Goal: Check status: Check status

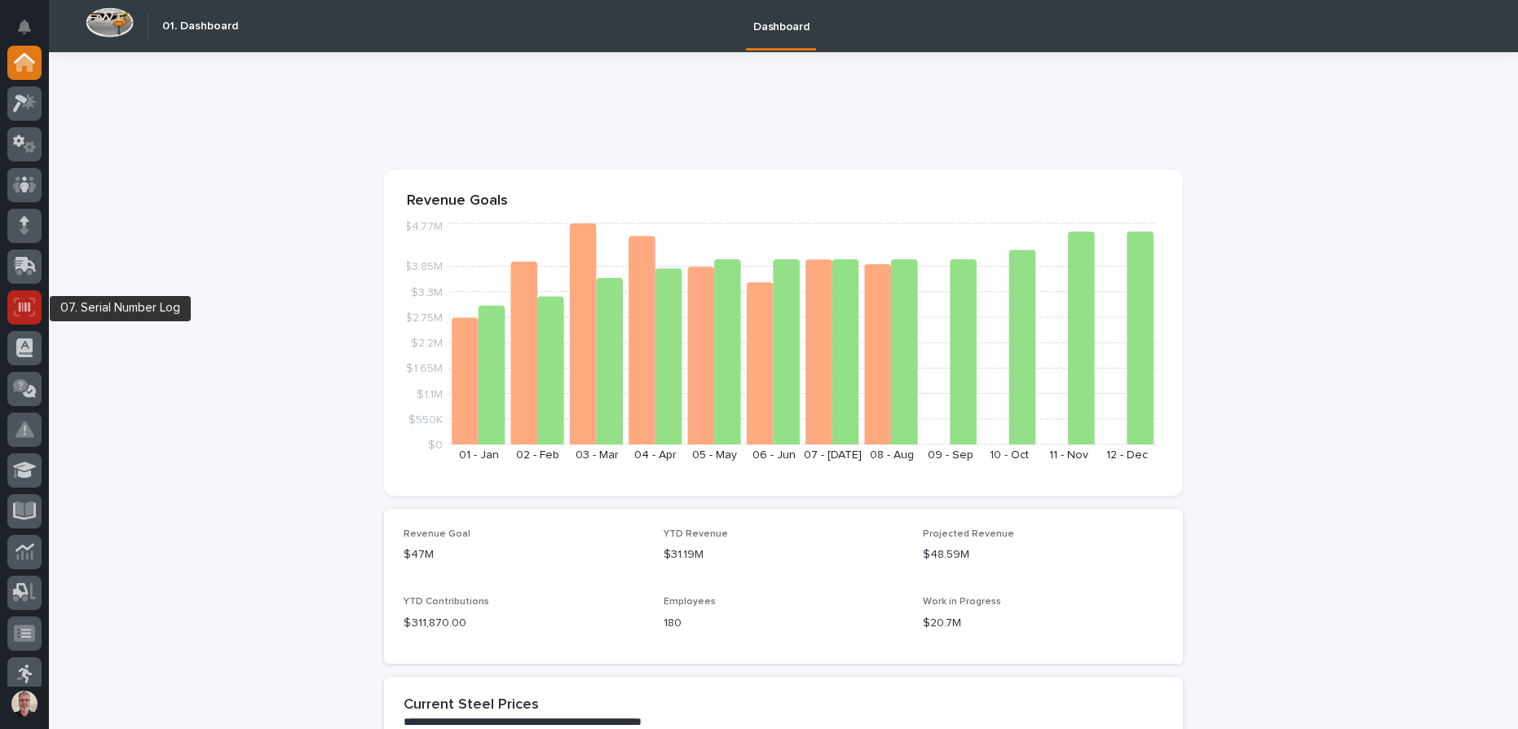
click at [14, 316] on div at bounding box center [24, 307] width 34 height 34
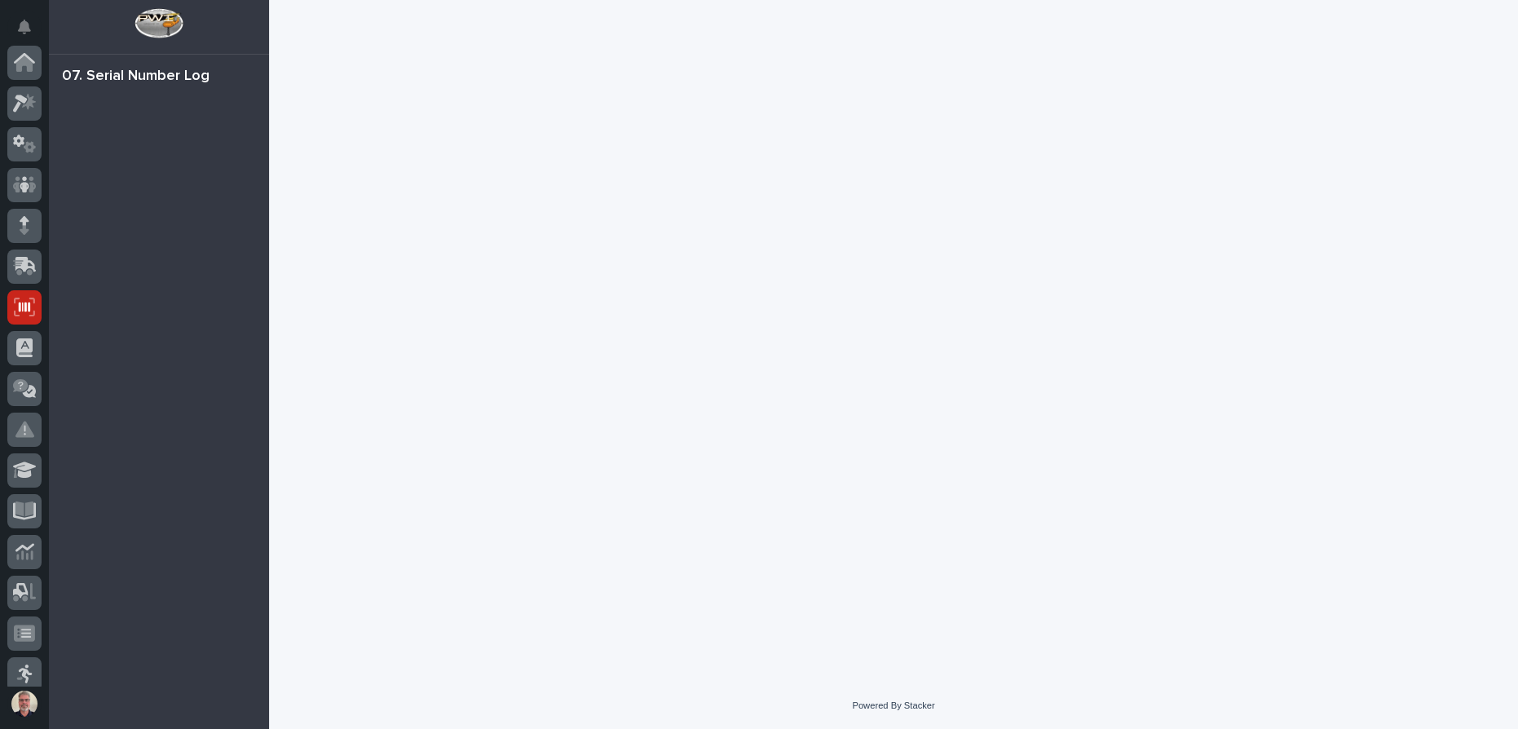
scroll to position [215, 0]
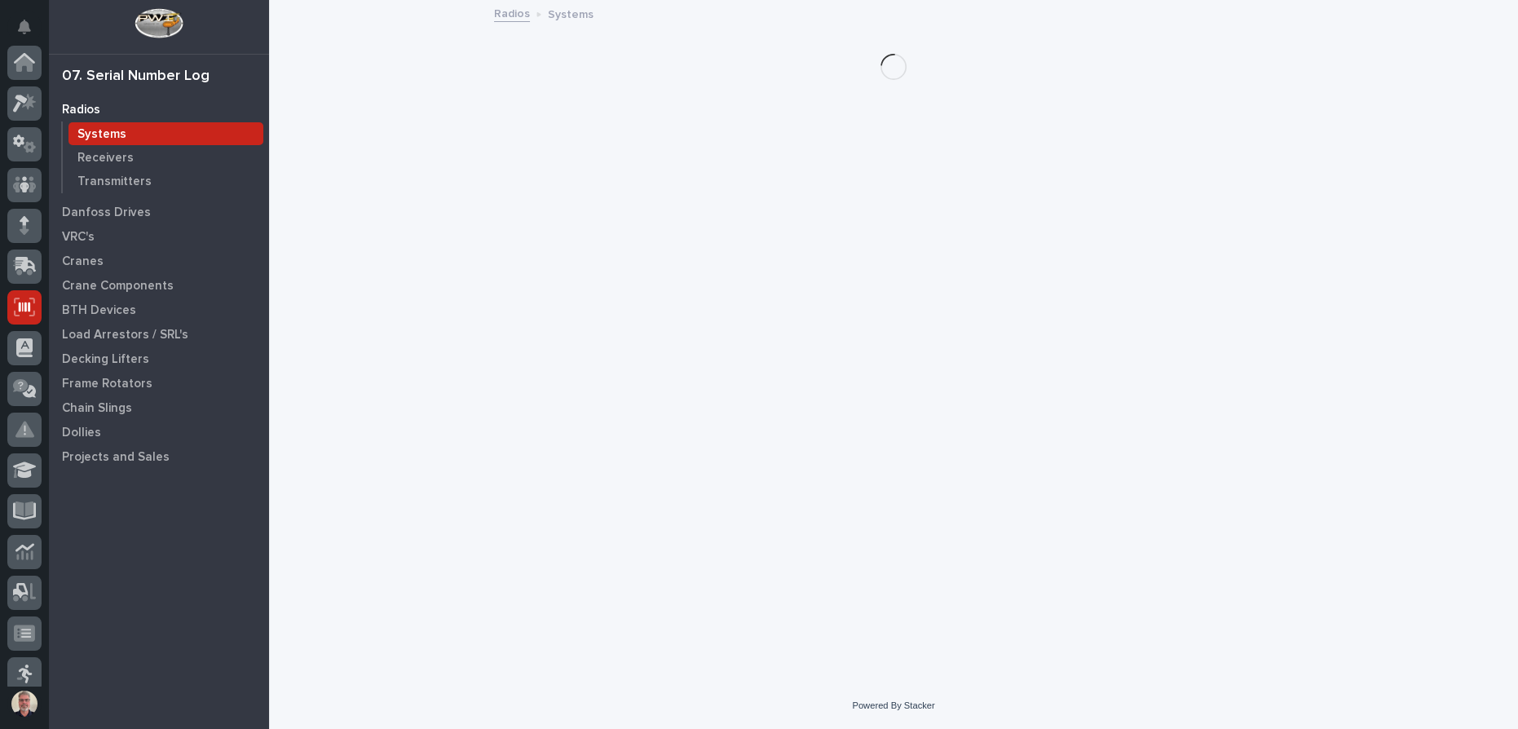
scroll to position [215, 0]
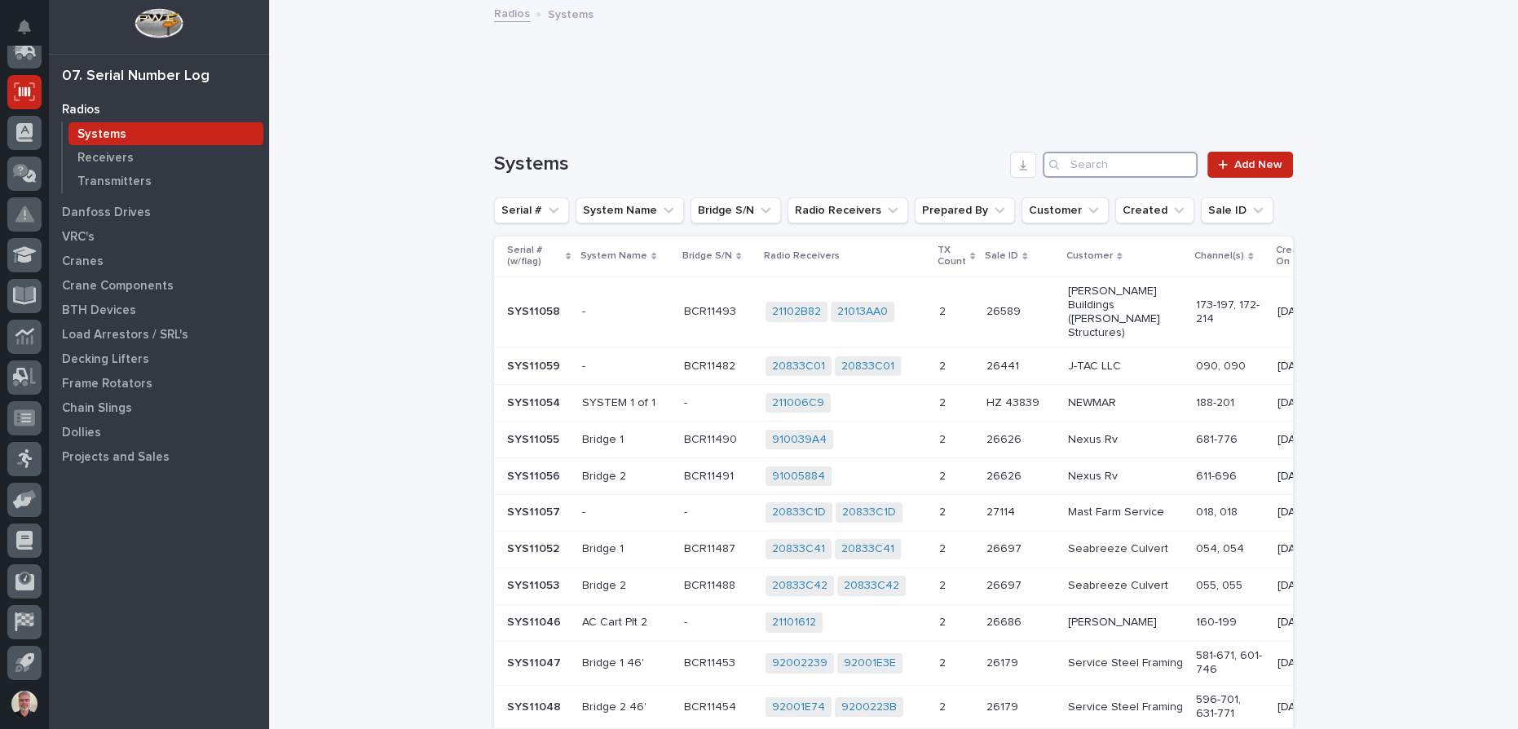
click at [1088, 168] on input "Search" at bounding box center [1120, 165] width 155 height 26
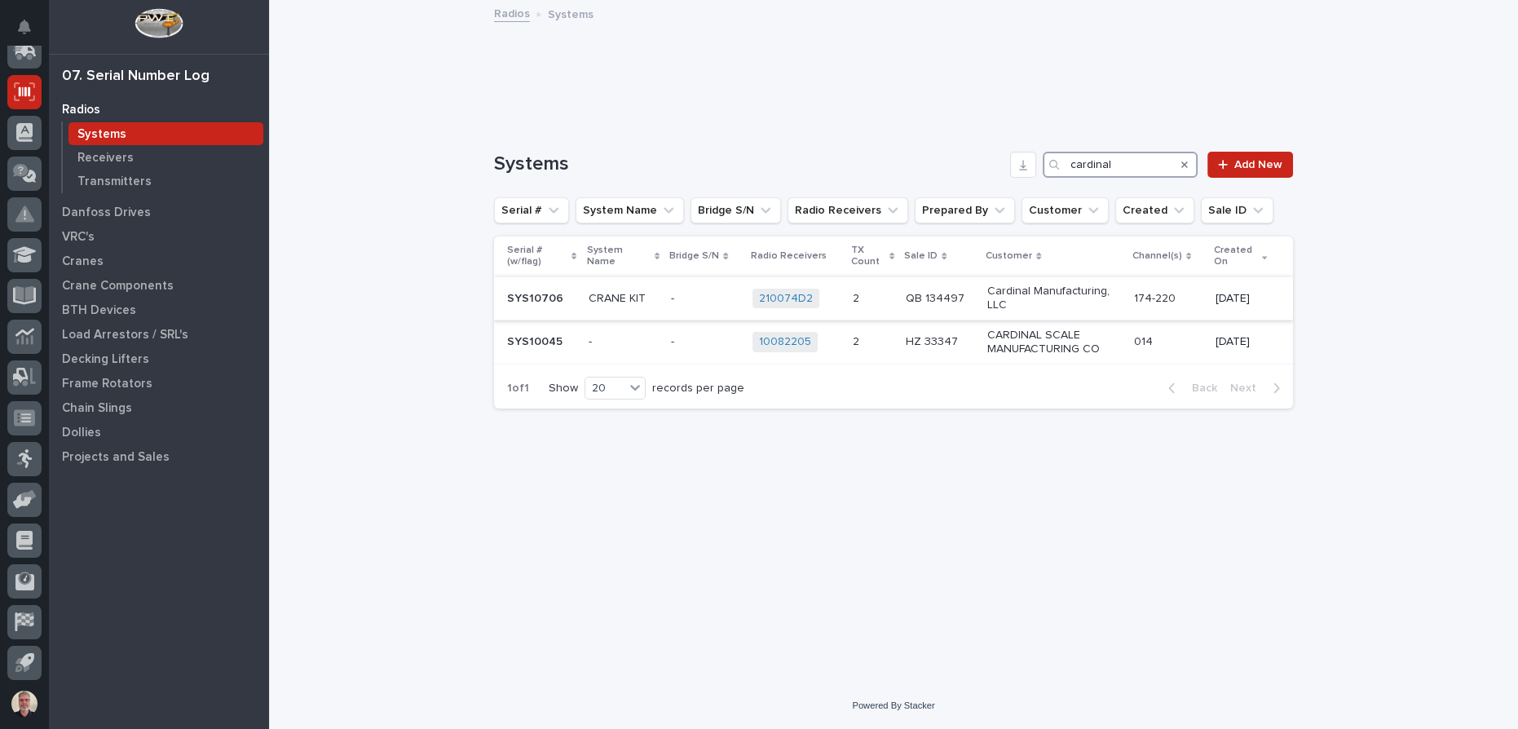
type input "cardinal"
click at [536, 304] on p "SYS10706" at bounding box center [537, 297] width 60 height 17
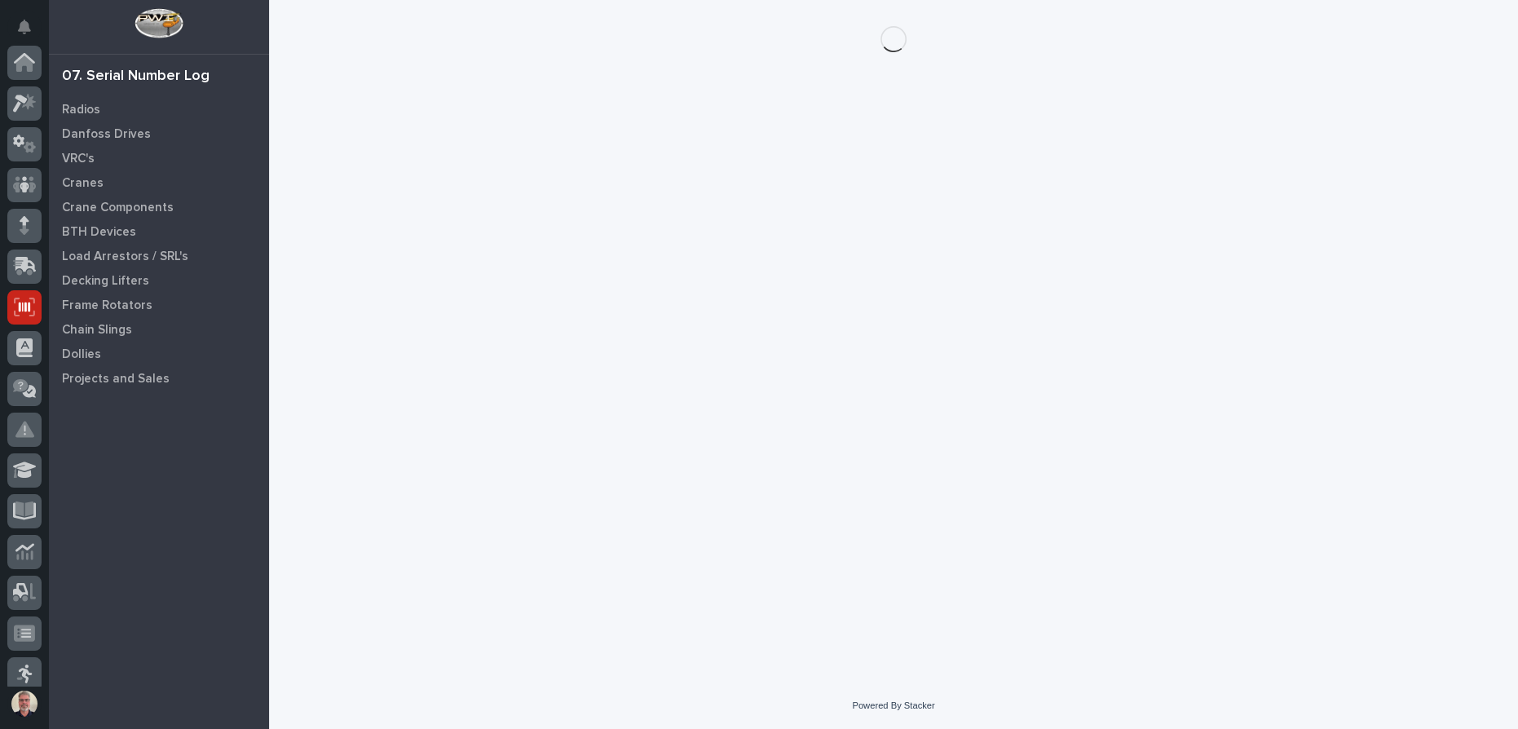
scroll to position [215, 0]
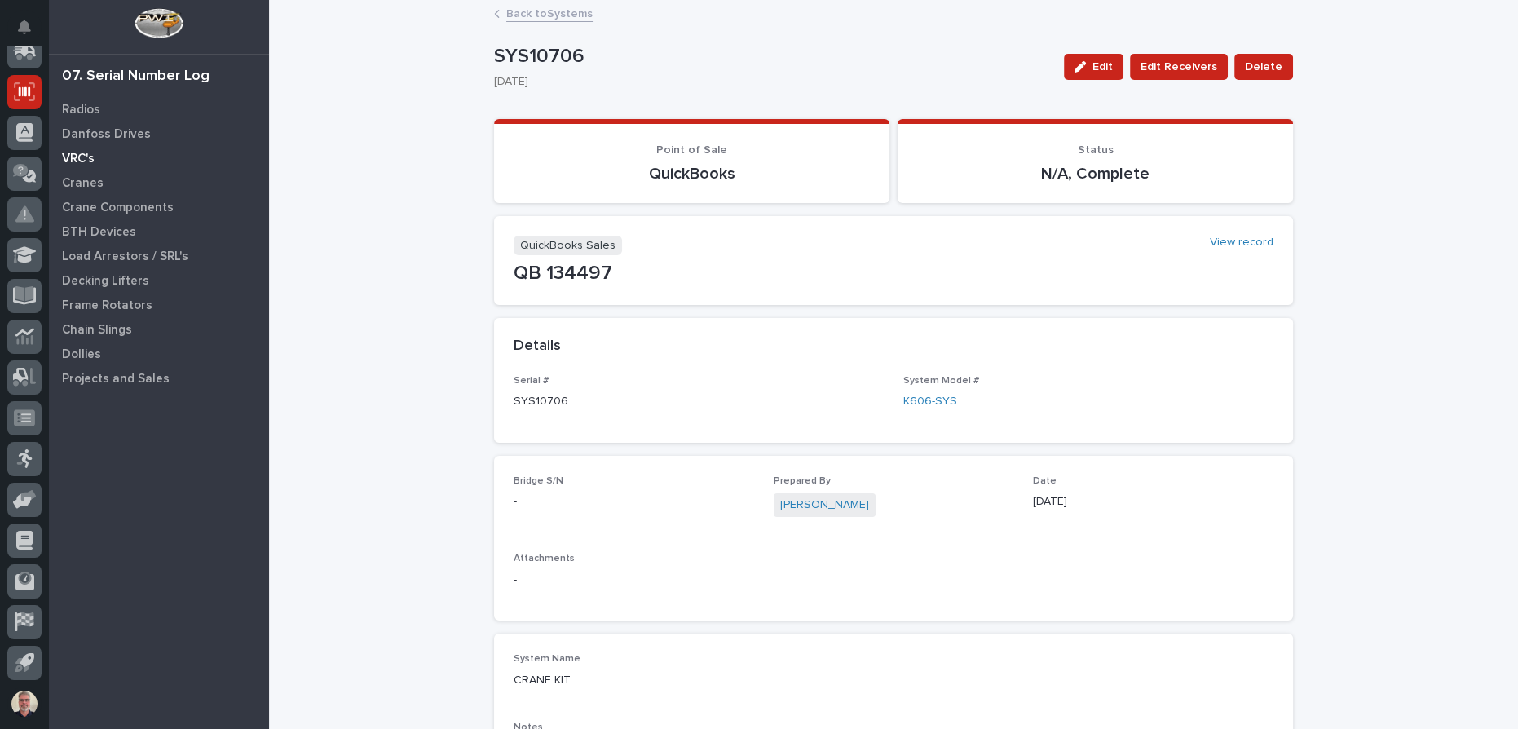
click at [85, 153] on p "VRC's" at bounding box center [78, 159] width 33 height 15
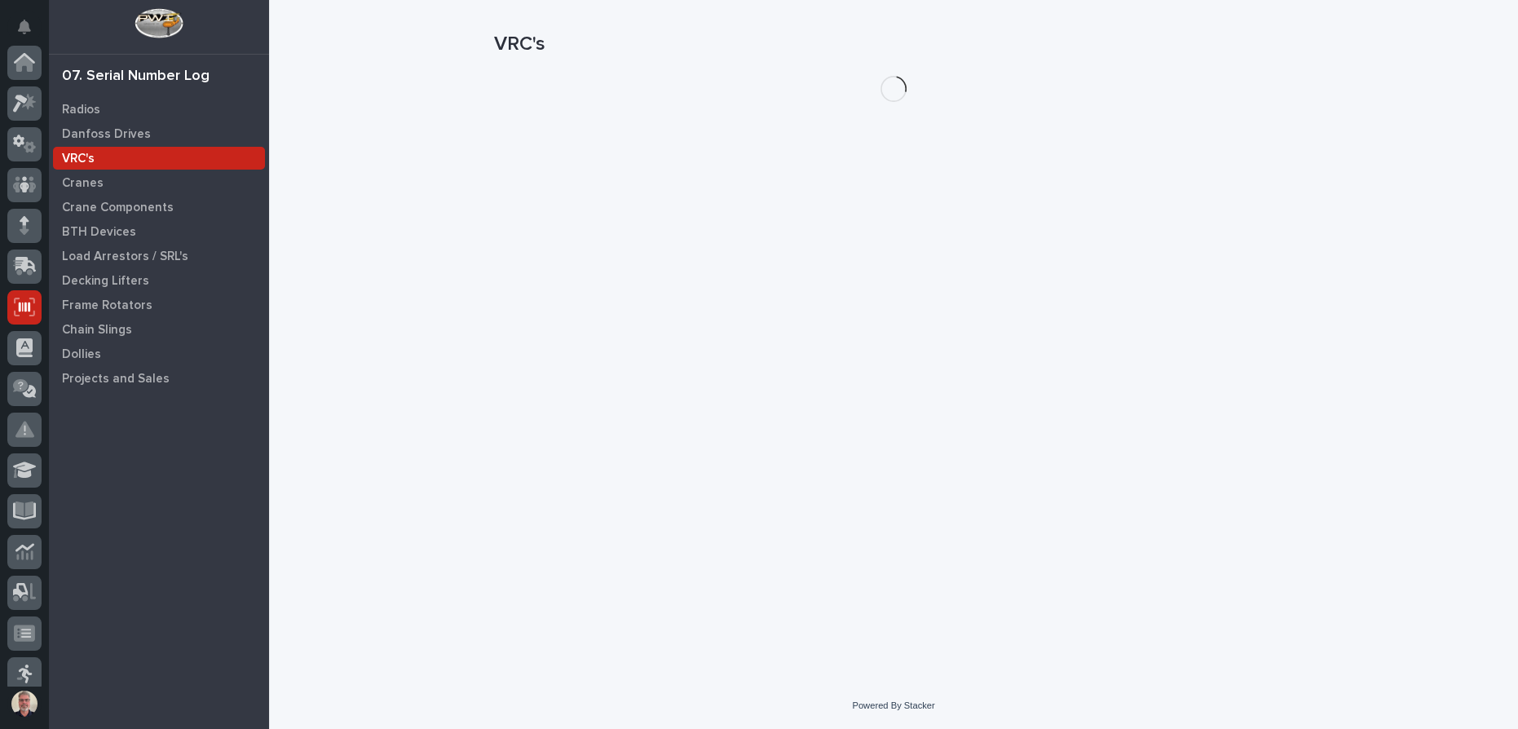
scroll to position [215, 0]
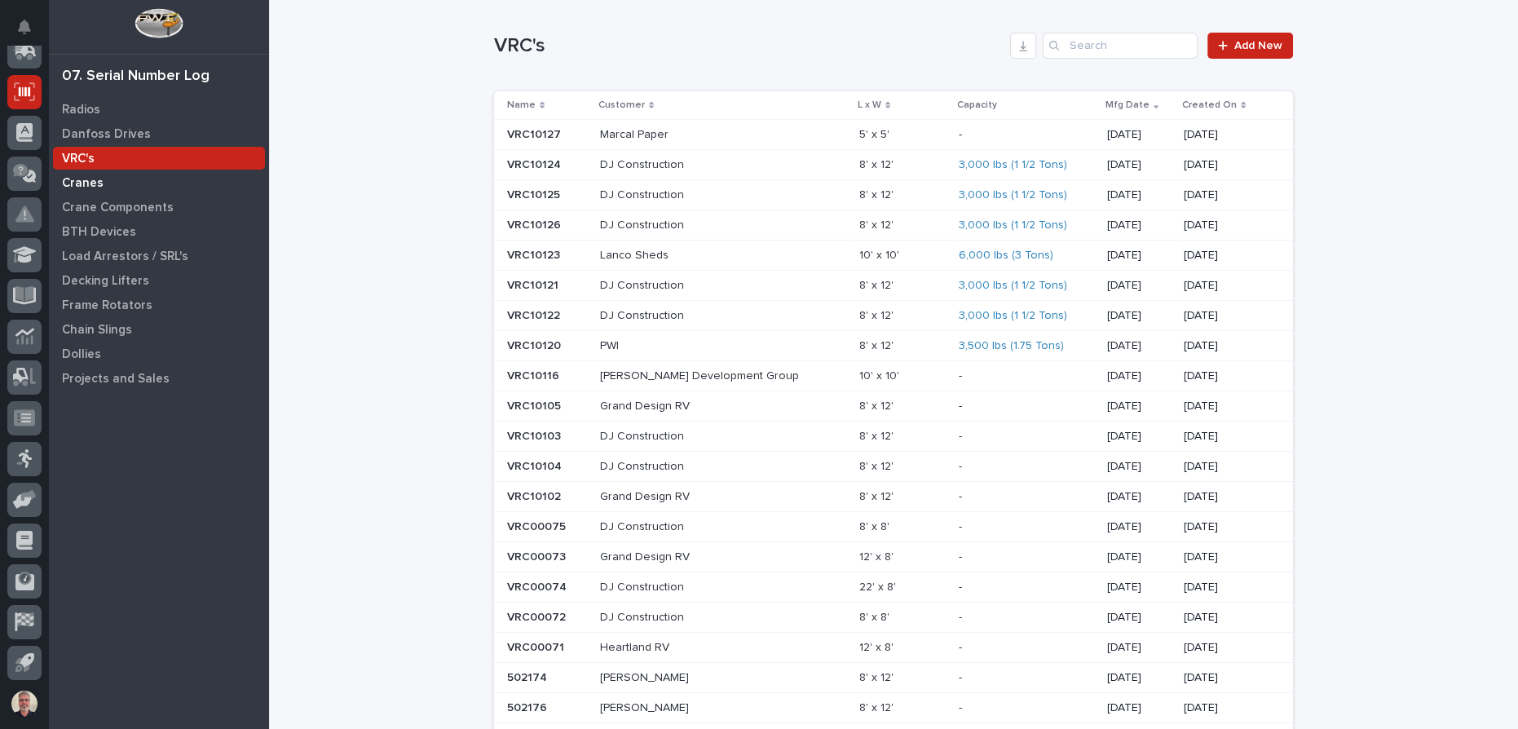
click at [82, 178] on p "Cranes" at bounding box center [83, 183] width 42 height 15
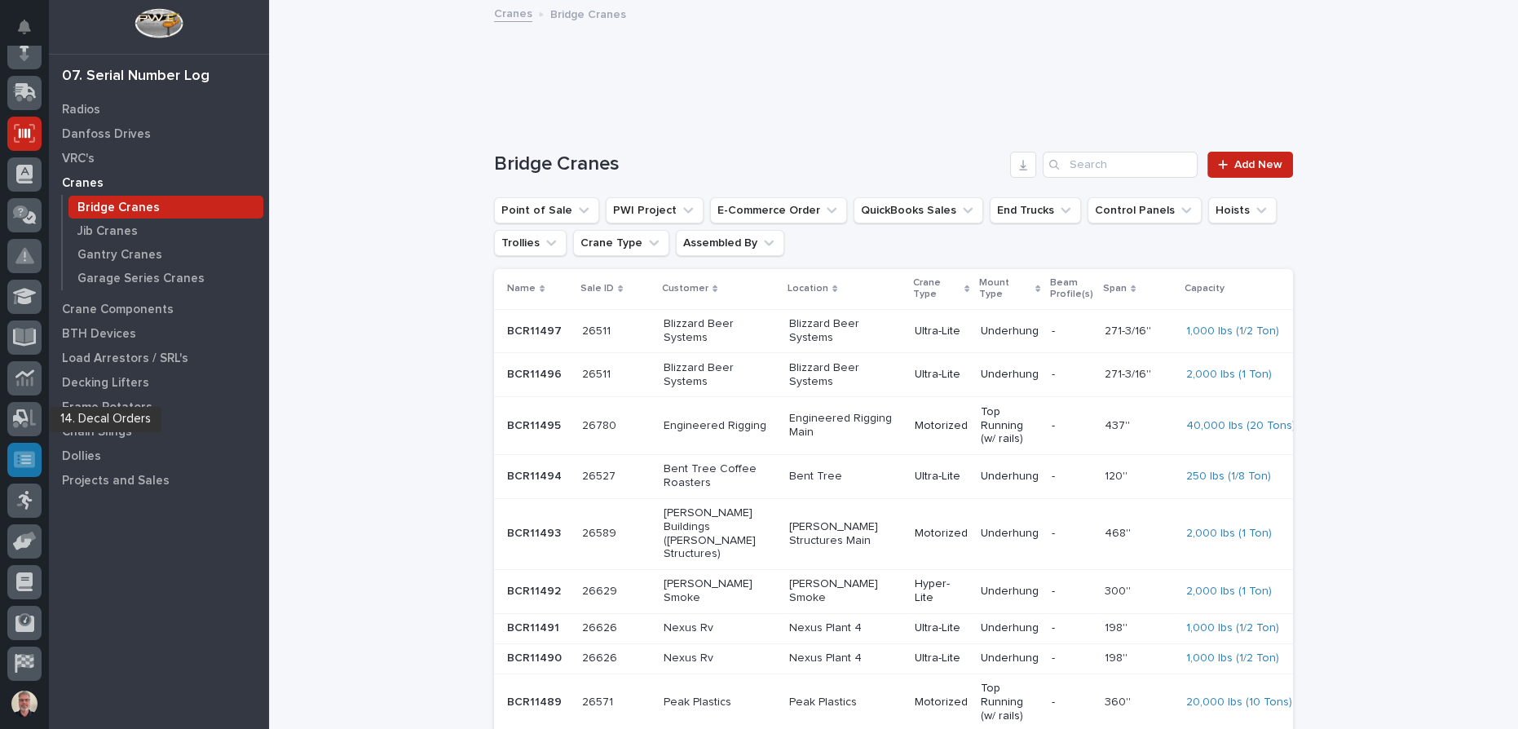
scroll to position [215, 0]
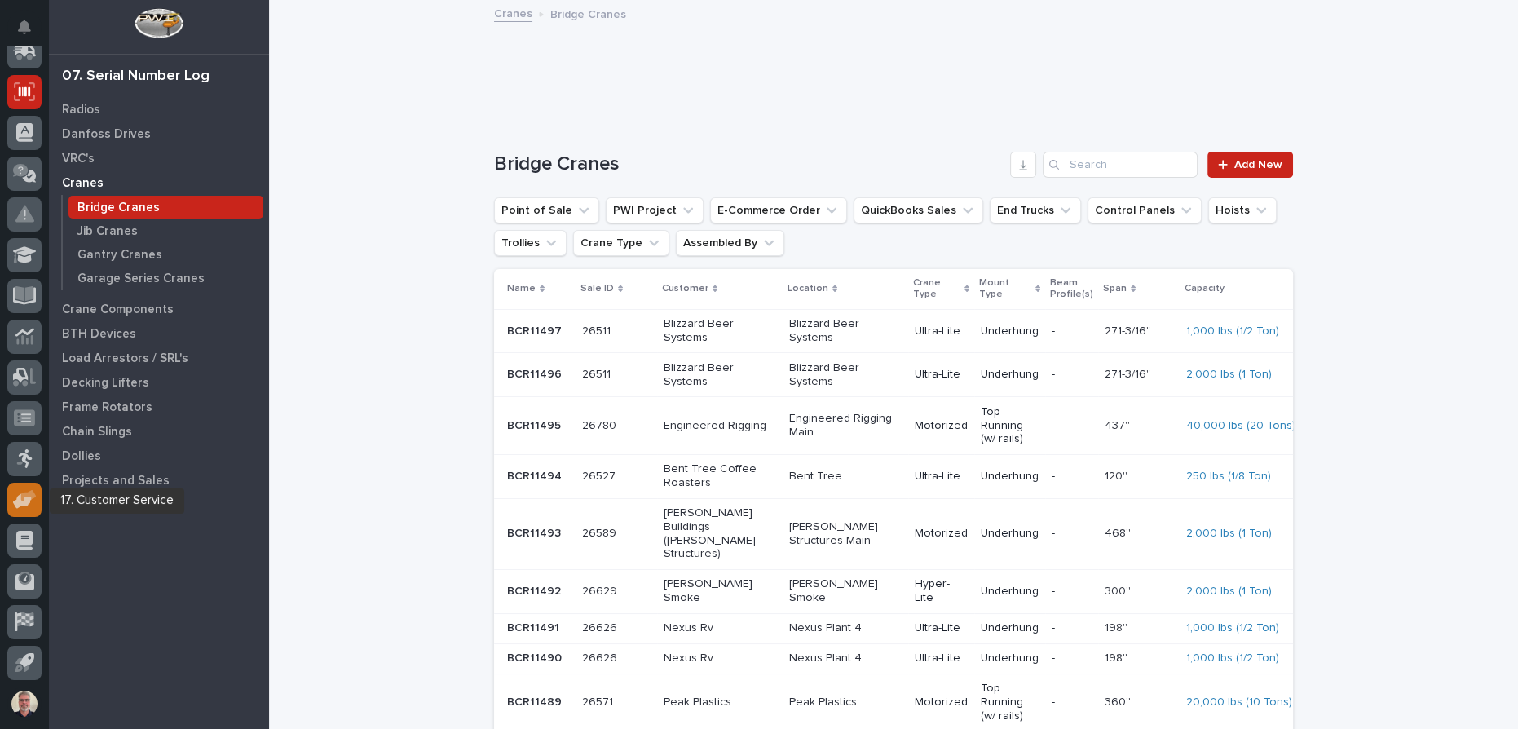
click at [20, 508] on div at bounding box center [24, 500] width 34 height 34
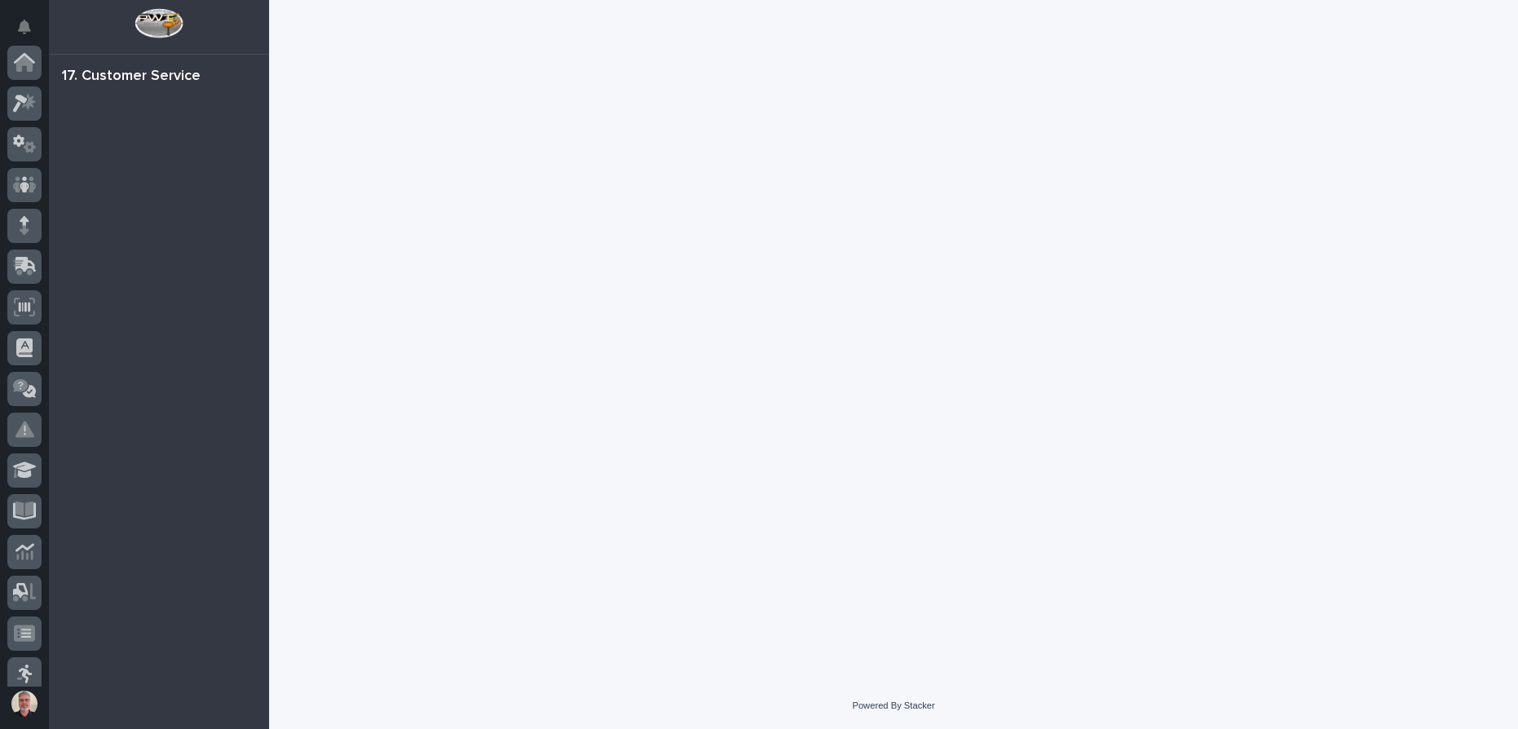
scroll to position [215, 0]
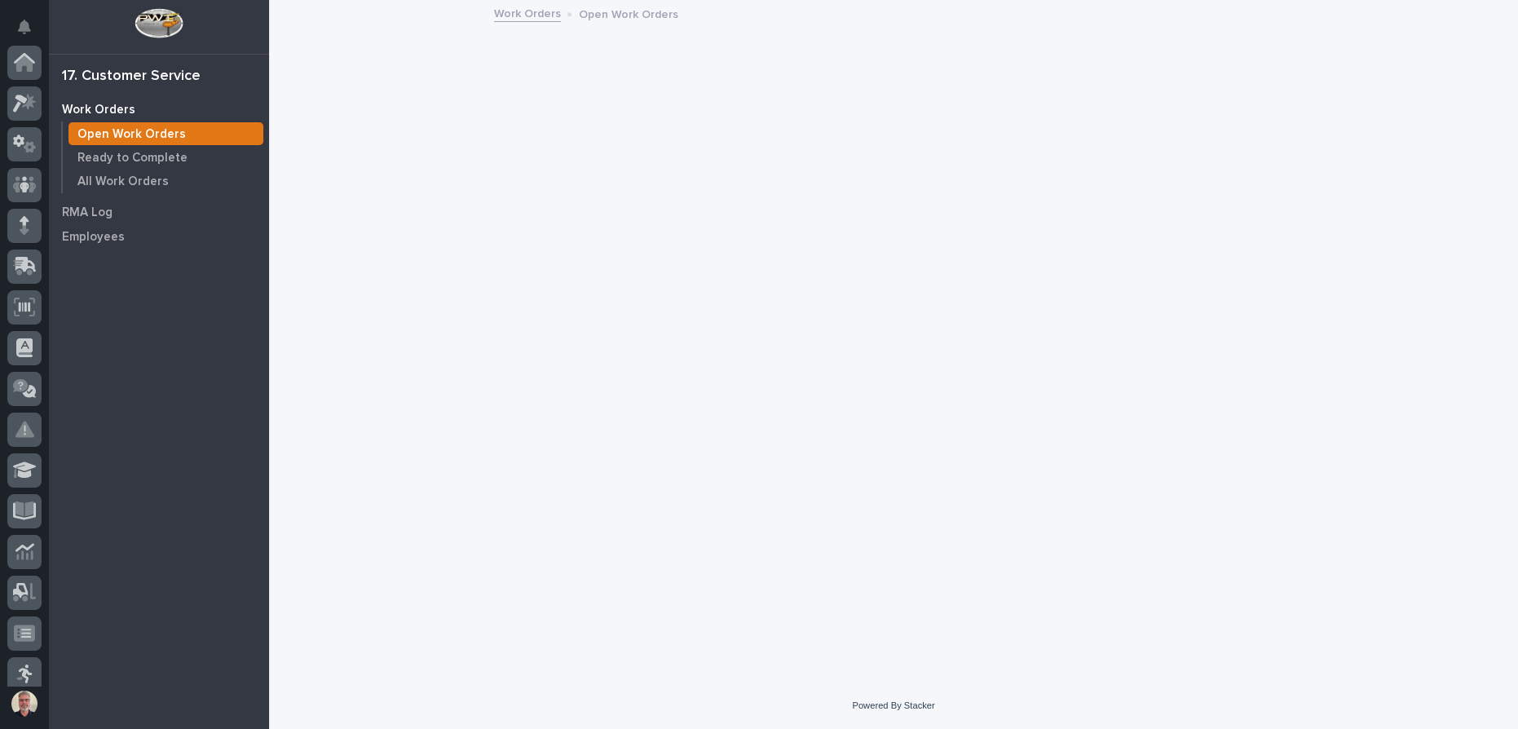
scroll to position [215, 0]
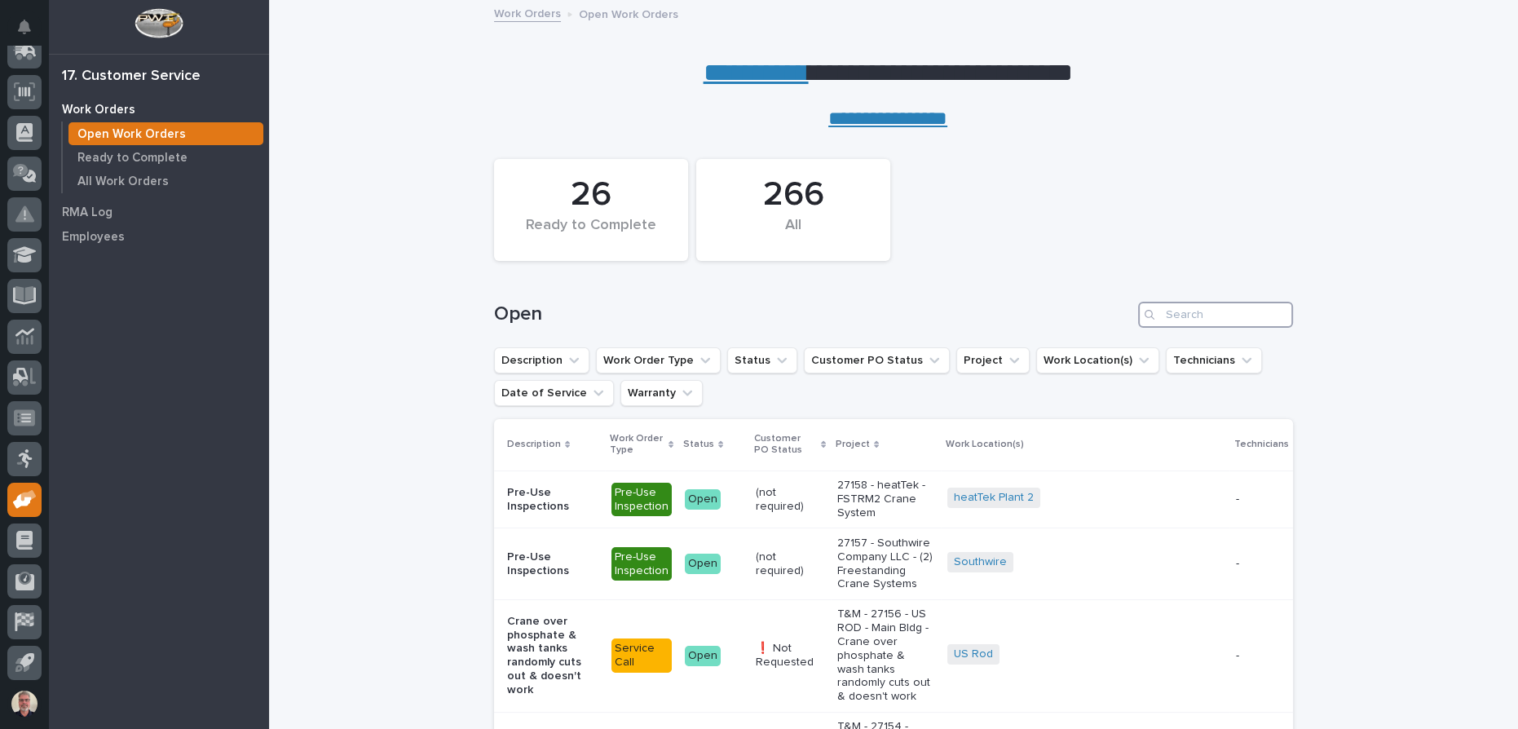
click at [1194, 316] on input "Search" at bounding box center [1215, 315] width 155 height 26
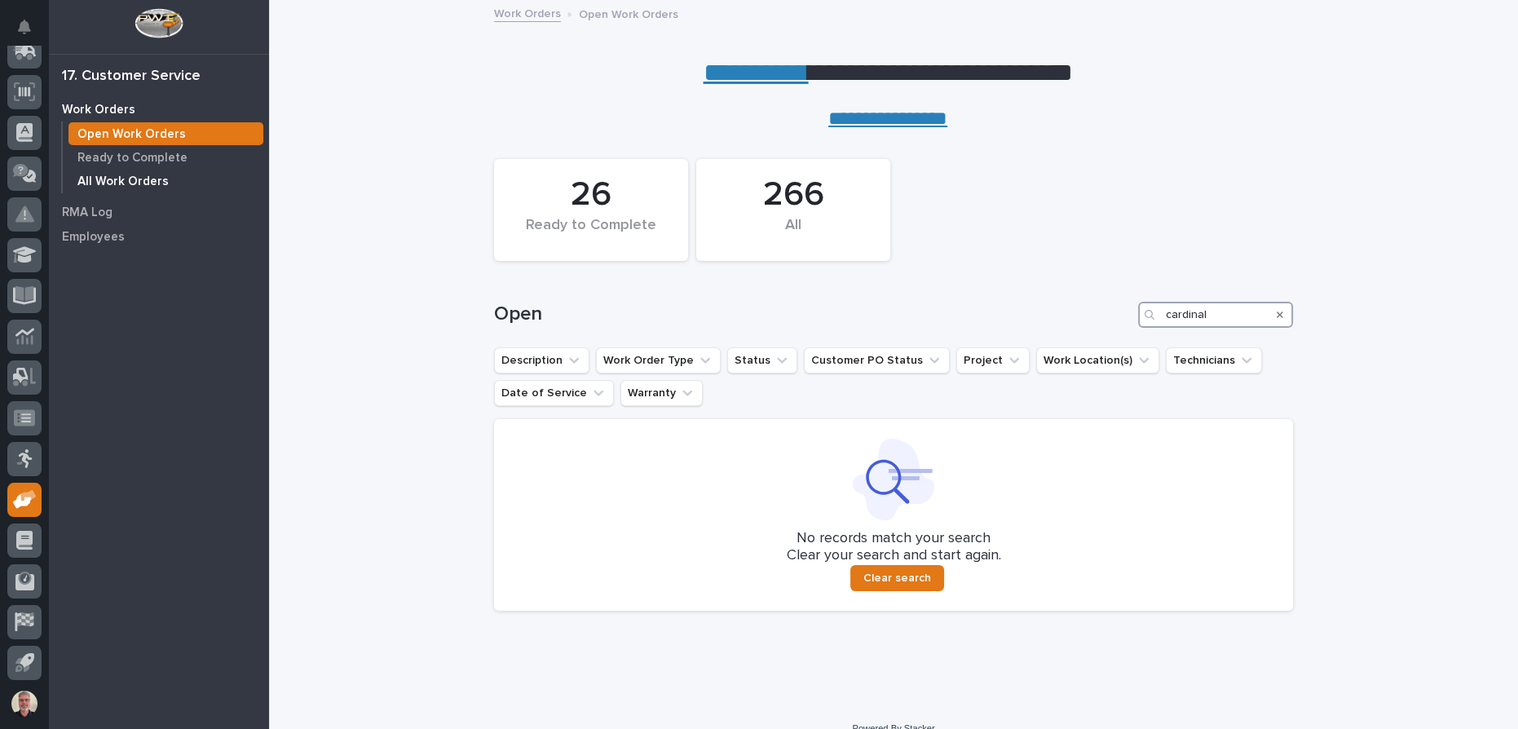
type input "cardinal"
click at [144, 178] on p "All Work Orders" at bounding box center [122, 181] width 91 height 15
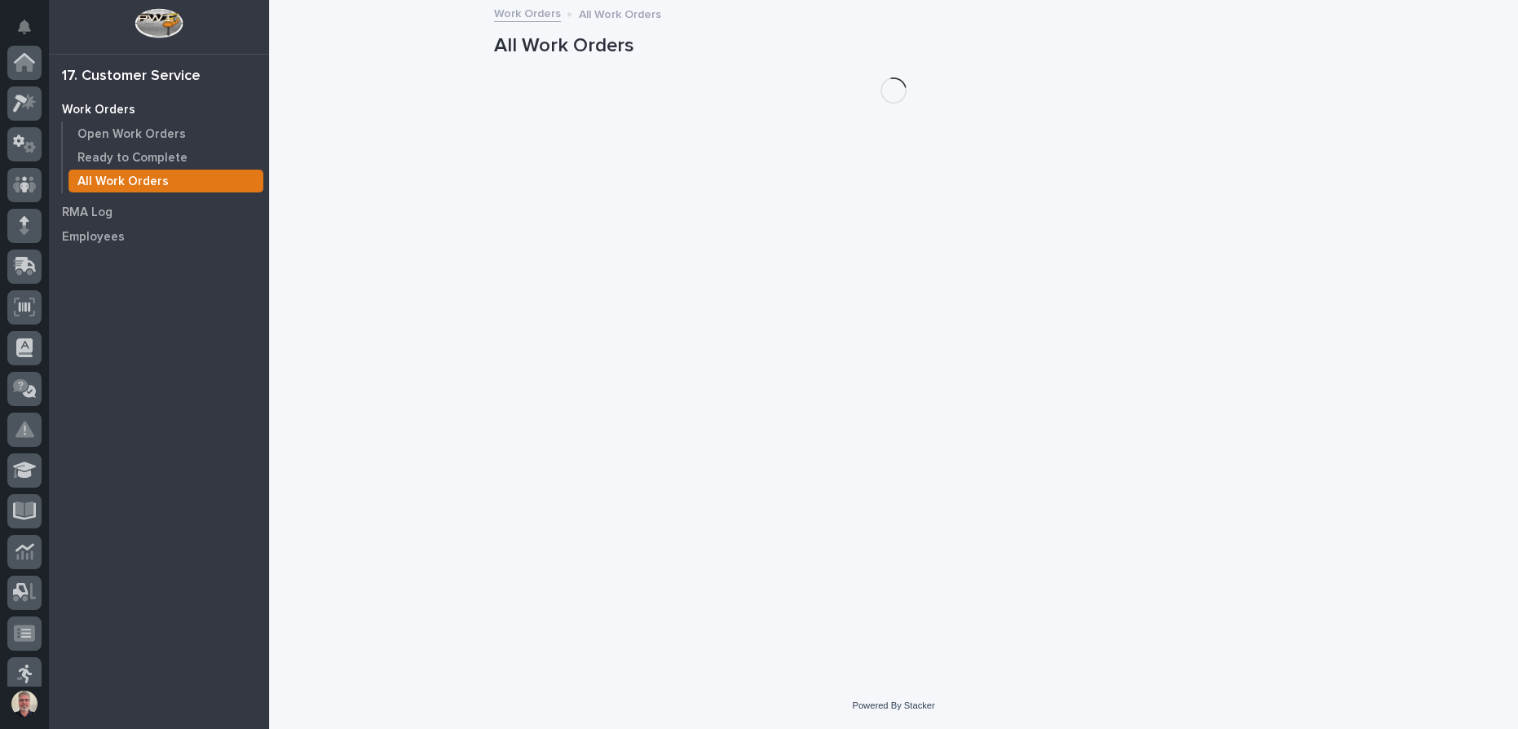
scroll to position [215, 0]
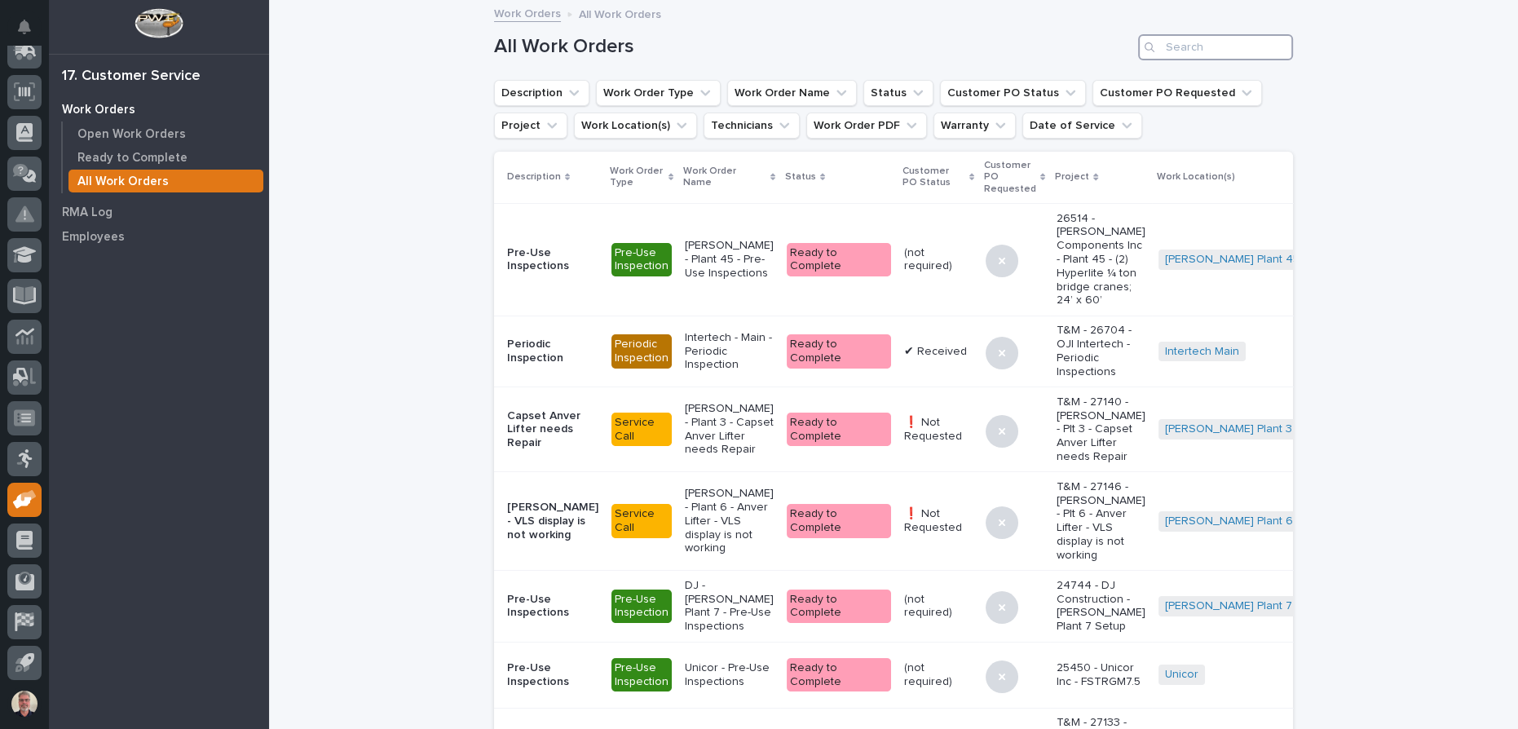
click at [1166, 47] on input "Search" at bounding box center [1215, 47] width 155 height 26
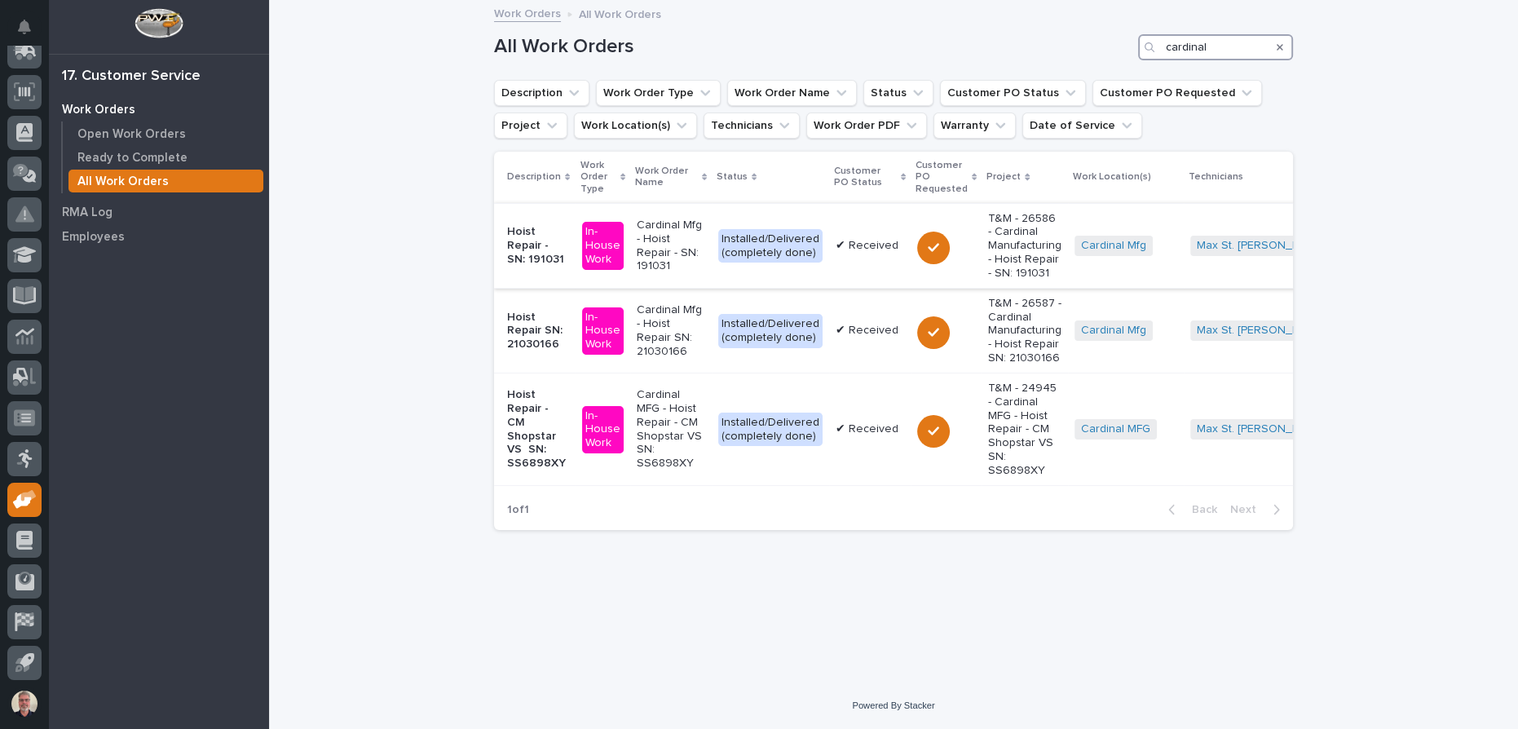
type input "cardinal"
click at [668, 241] on p "Cardinal Mfg - Hoist Repair - SN: 191031" at bounding box center [671, 246] width 68 height 55
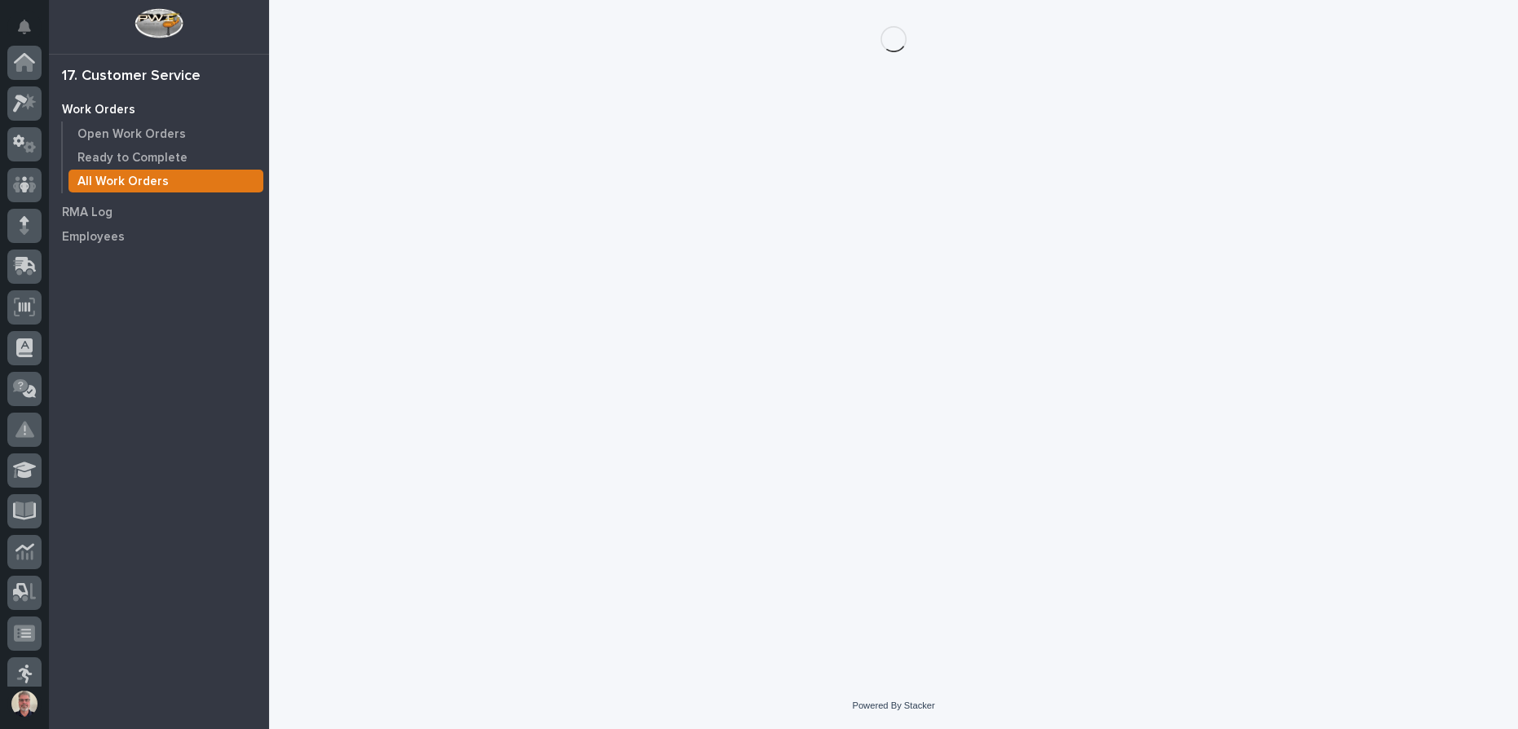
scroll to position [215, 0]
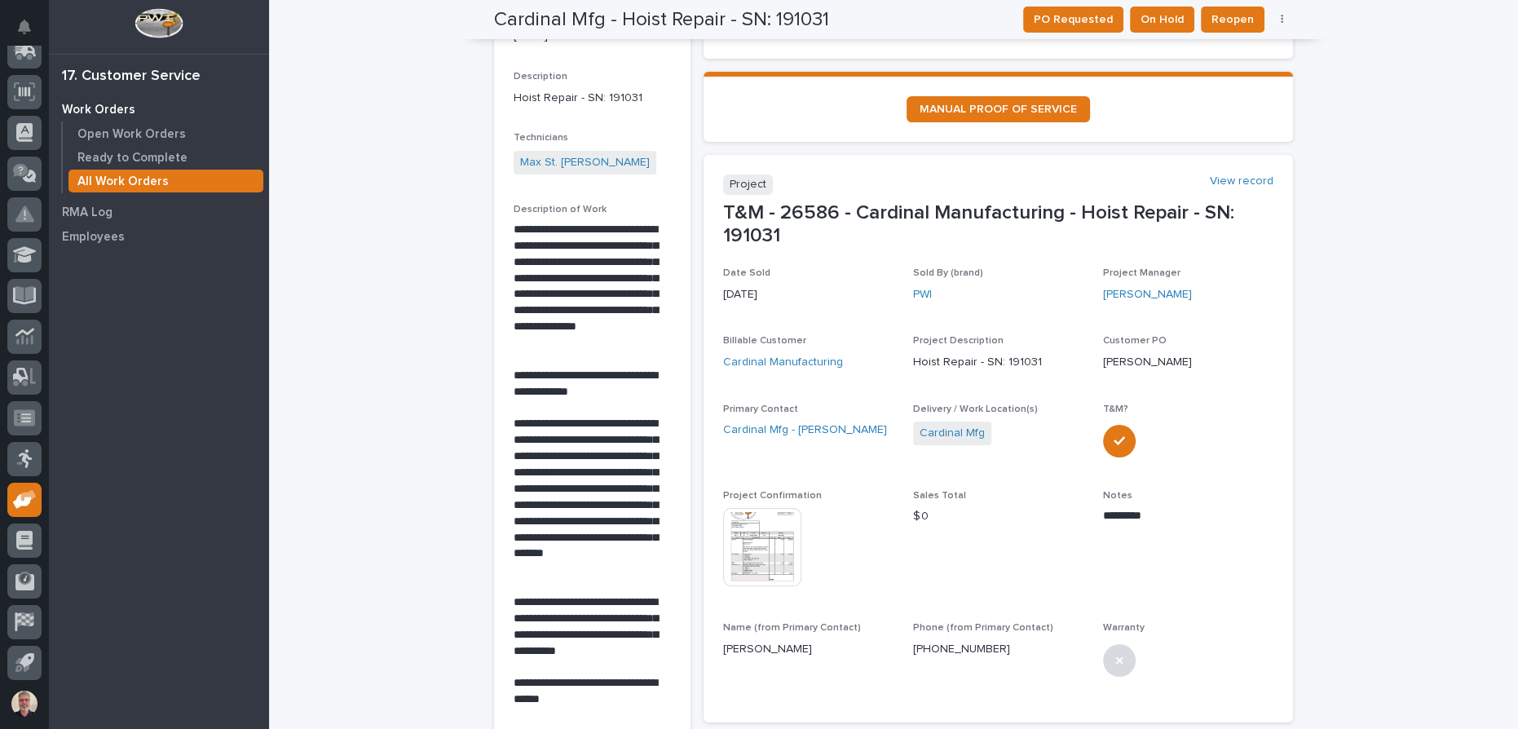
click at [769, 541] on img at bounding box center [762, 547] width 78 height 78
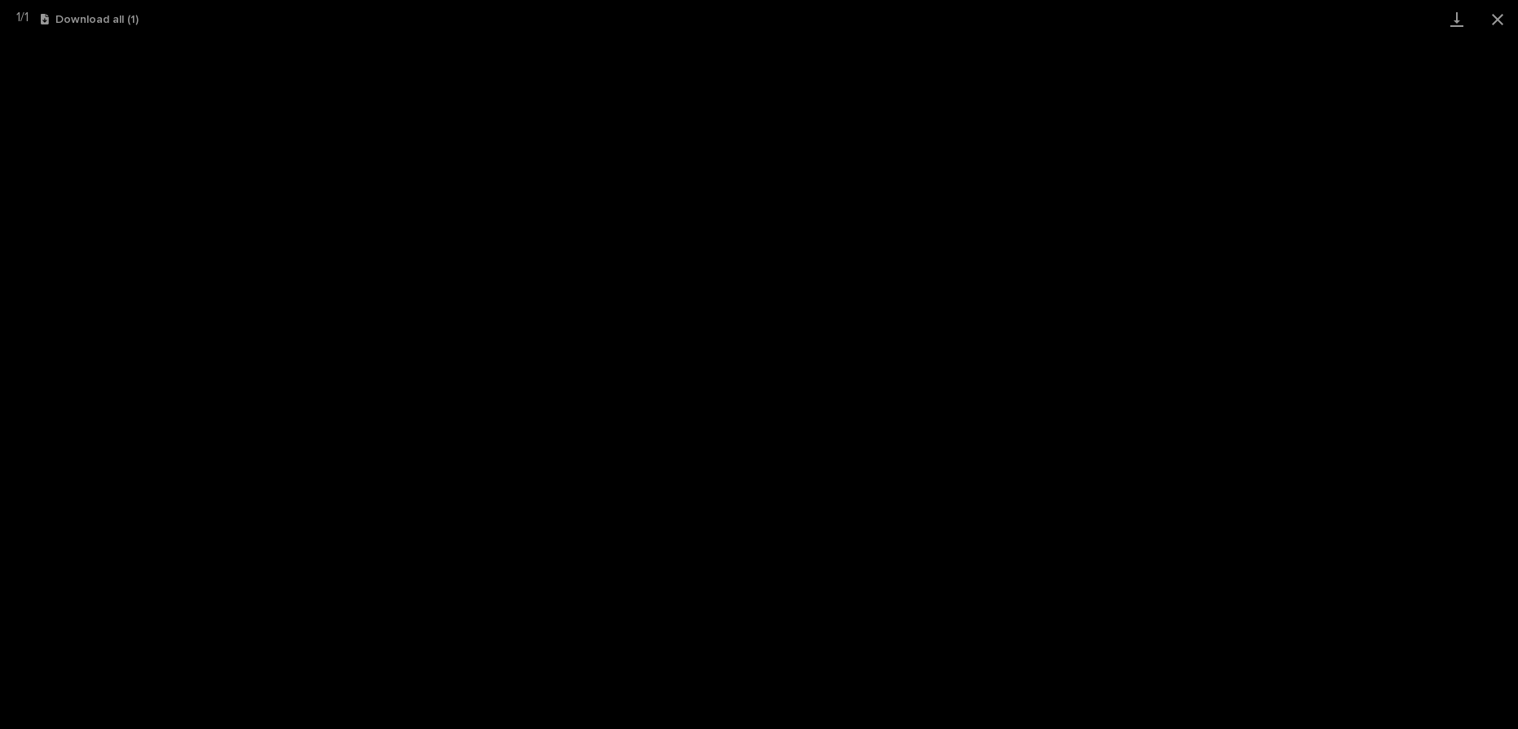
scroll to position [222, 0]
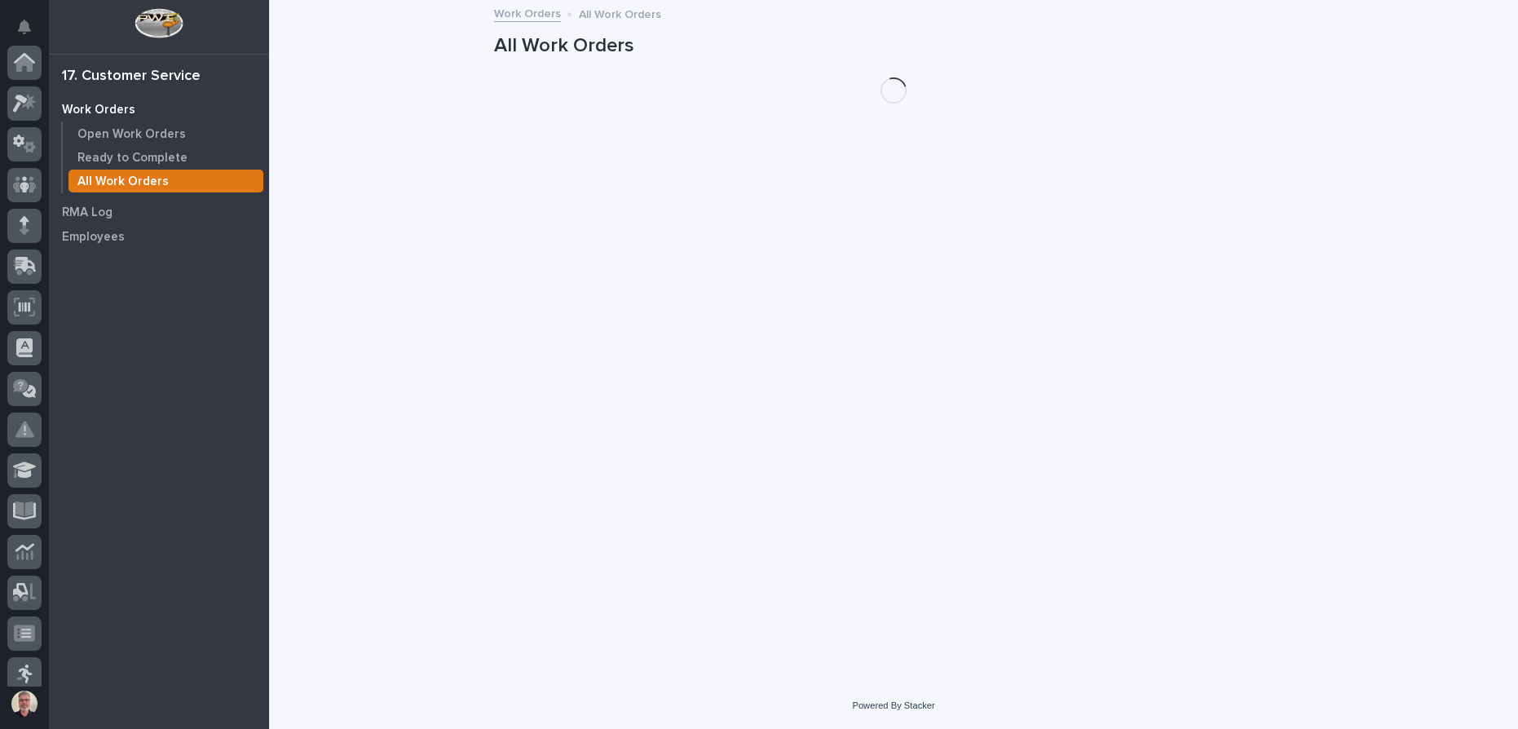
scroll to position [215, 0]
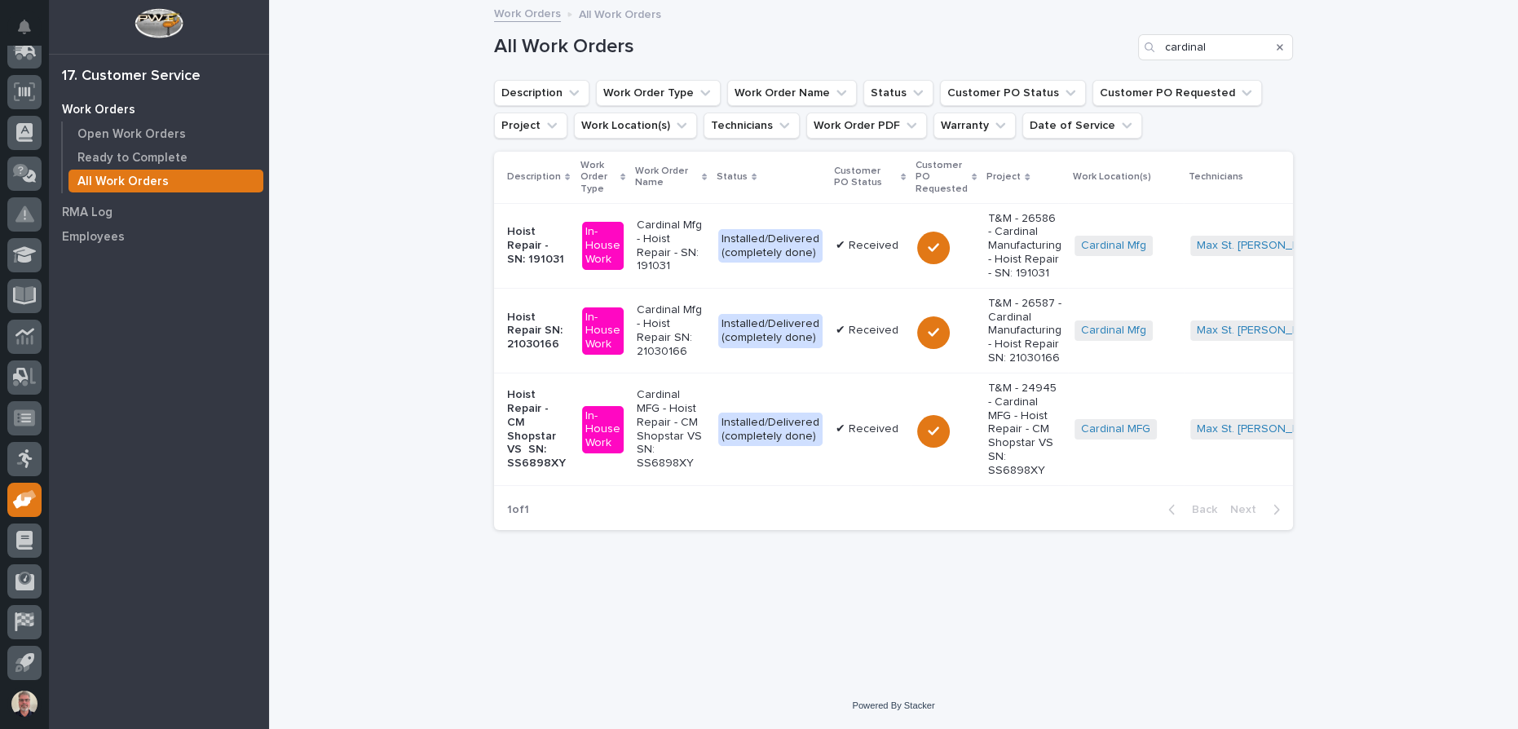
click at [541, 334] on p "Hoist Repair SN: 21030166" at bounding box center [538, 331] width 62 height 41
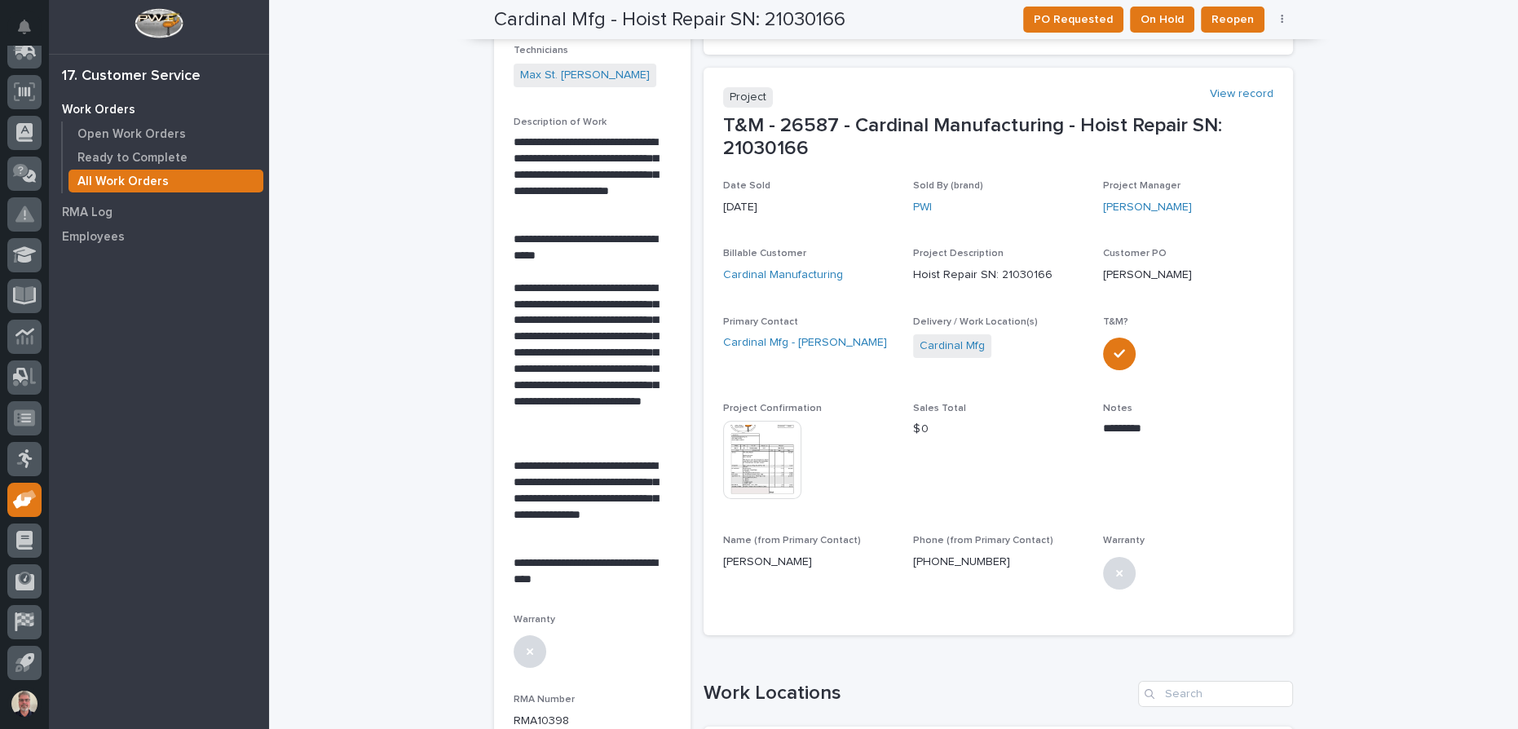
scroll to position [295, 0]
click at [753, 456] on img at bounding box center [762, 459] width 78 height 78
